Goal: Task Accomplishment & Management: Manage account settings

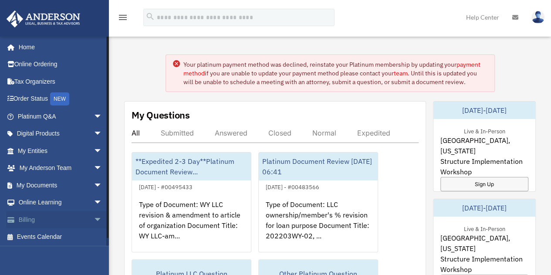
click at [28, 218] on link "Billing arrow_drop_down" at bounding box center [60, 219] width 109 height 17
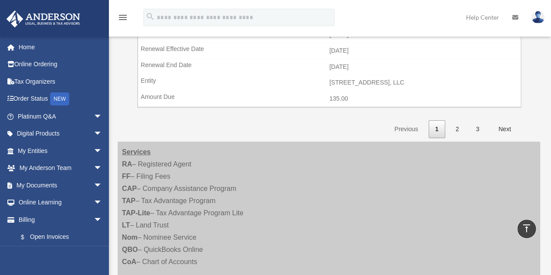
scroll to position [1480, 0]
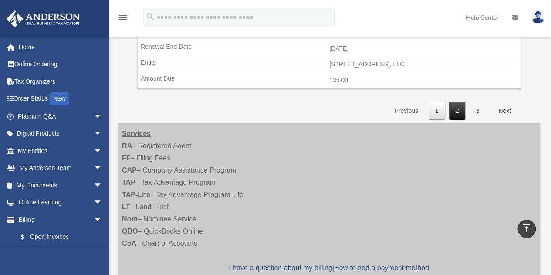
click at [459, 102] on link "2" at bounding box center [457, 111] width 17 height 18
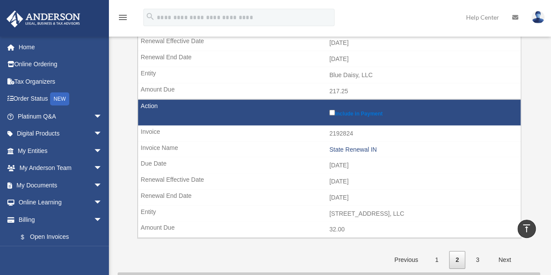
scroll to position [1306, 0]
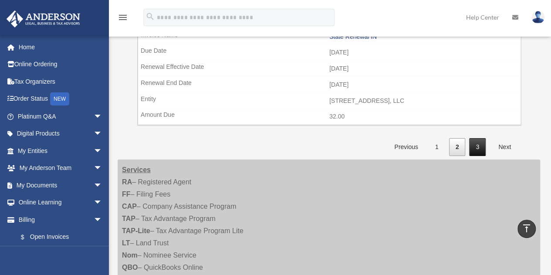
click at [482, 138] on link "3" at bounding box center [477, 147] width 17 height 18
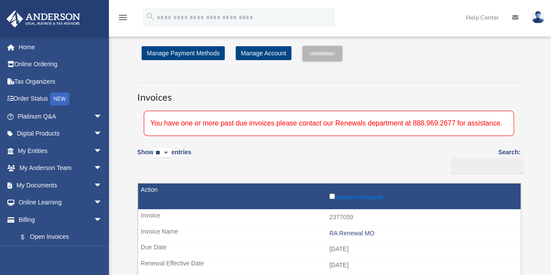
scroll to position [0, 0]
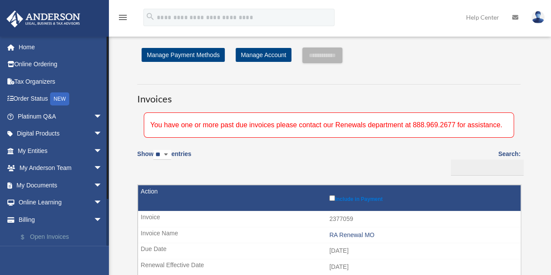
click at [47, 236] on link "$ Open Invoices" at bounding box center [63, 237] width 103 height 18
click at [30, 47] on link "Home" at bounding box center [60, 46] width 109 height 17
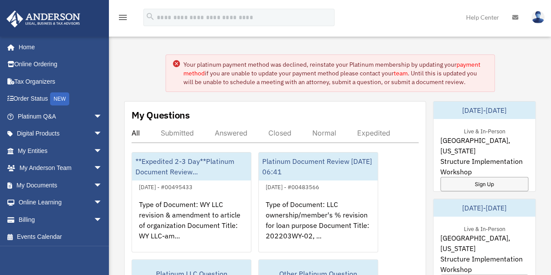
click at [472, 63] on link "payment method" at bounding box center [331, 69] width 297 height 17
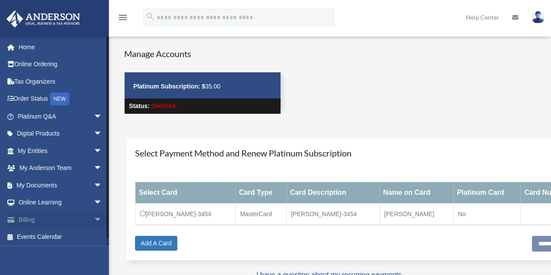
click at [94, 218] on span "arrow_drop_down" at bounding box center [102, 220] width 17 height 18
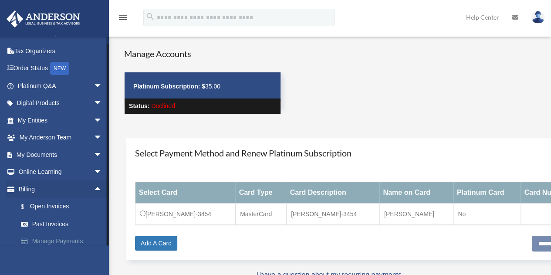
scroll to position [53, 0]
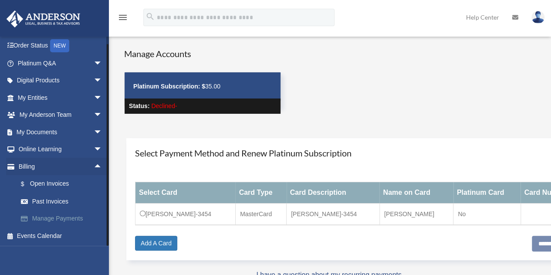
click at [69, 215] on link "Manage Payments" at bounding box center [63, 218] width 103 height 17
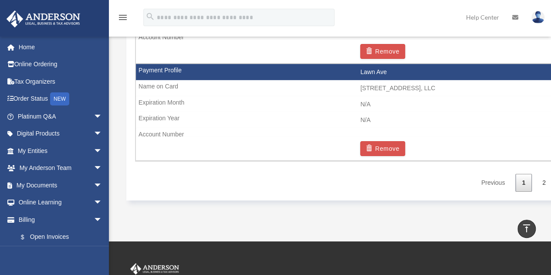
scroll to position [1480, 0]
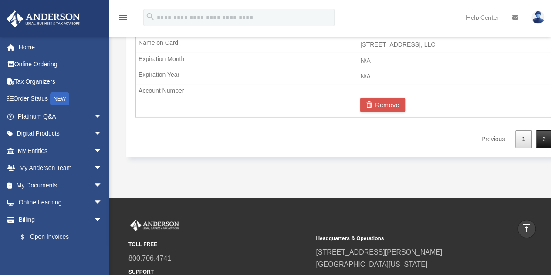
click at [547, 130] on link "2" at bounding box center [543, 139] width 17 height 18
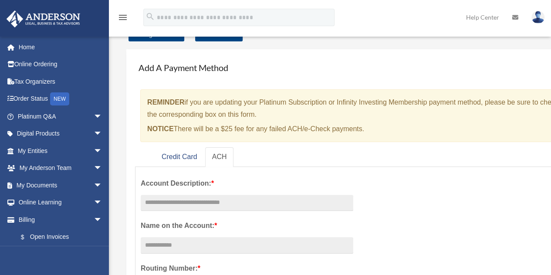
scroll to position [0, 0]
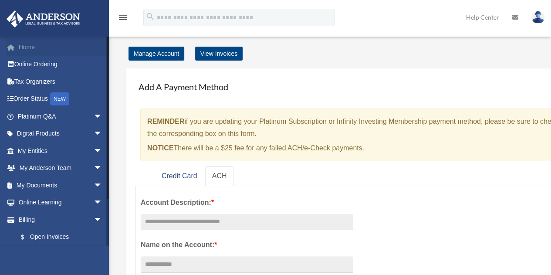
click at [42, 46] on link "Home" at bounding box center [60, 46] width 109 height 17
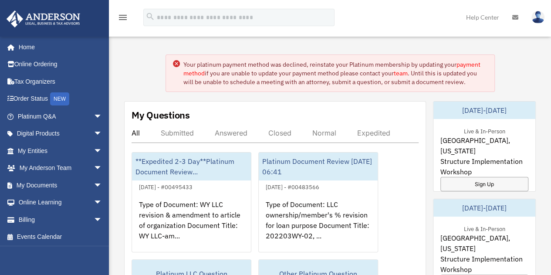
click at [471, 64] on link "payment method" at bounding box center [331, 69] width 297 height 17
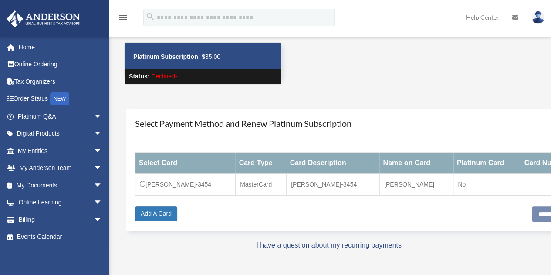
scroll to position [44, 0]
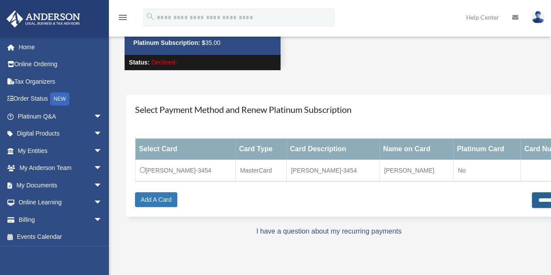
click at [532, 202] on input "**********" at bounding box center [558, 200] width 53 height 16
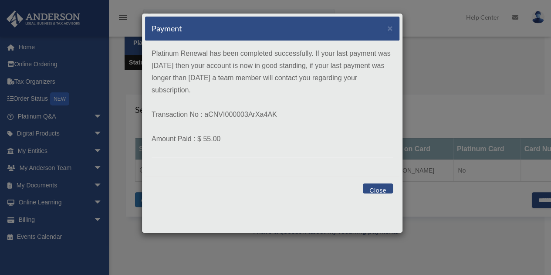
click at [381, 188] on button "Close" at bounding box center [378, 188] width 30 height 10
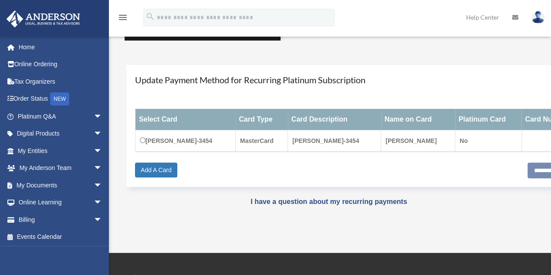
scroll to position [87, 0]
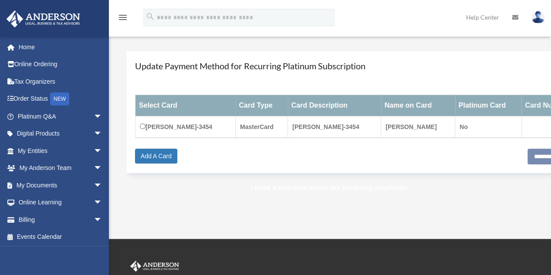
click at [285, 186] on link "I have a question about my recurring payments" at bounding box center [328, 187] width 156 height 7
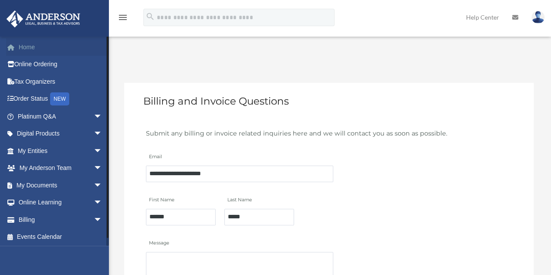
click at [21, 46] on link "Home" at bounding box center [60, 46] width 109 height 17
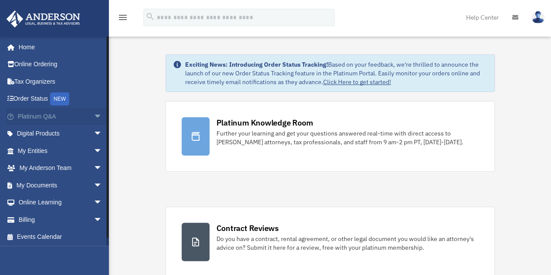
click at [94, 114] on span "arrow_drop_down" at bounding box center [102, 117] width 17 height 18
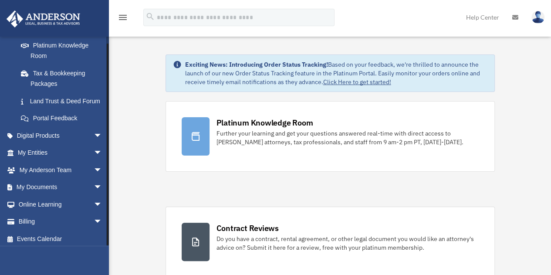
scroll to position [188, 0]
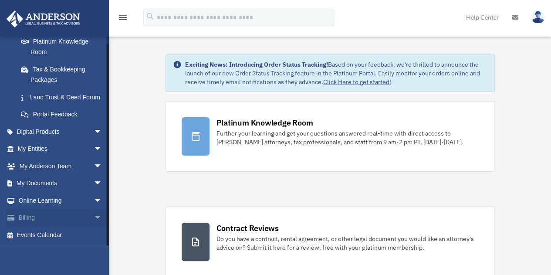
click at [94, 217] on span "arrow_drop_down" at bounding box center [102, 218] width 17 height 18
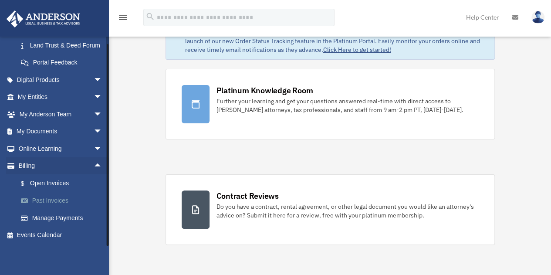
scroll to position [44, 0]
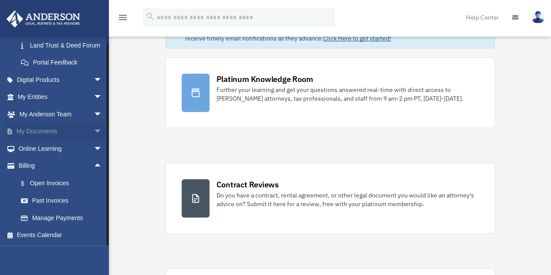
click at [94, 128] on span "arrow_drop_down" at bounding box center [102, 132] width 17 height 18
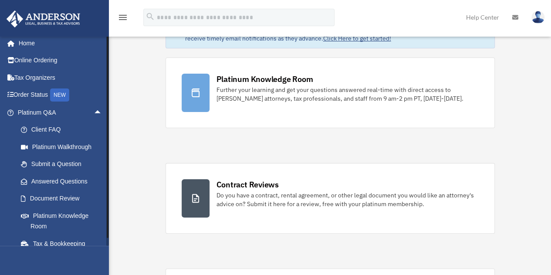
scroll to position [0, 0]
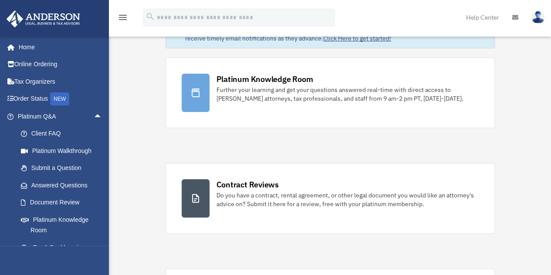
click at [538, 19] on img at bounding box center [537, 17] width 13 height 13
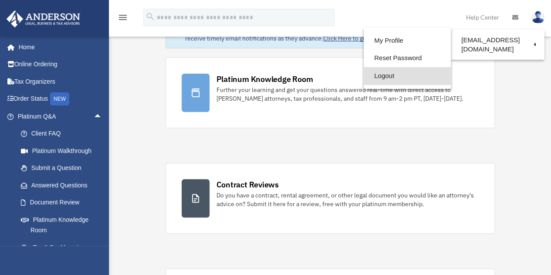
click at [384, 74] on link "Logout" at bounding box center [407, 76] width 87 height 18
